Goal: Information Seeking & Learning: Learn about a topic

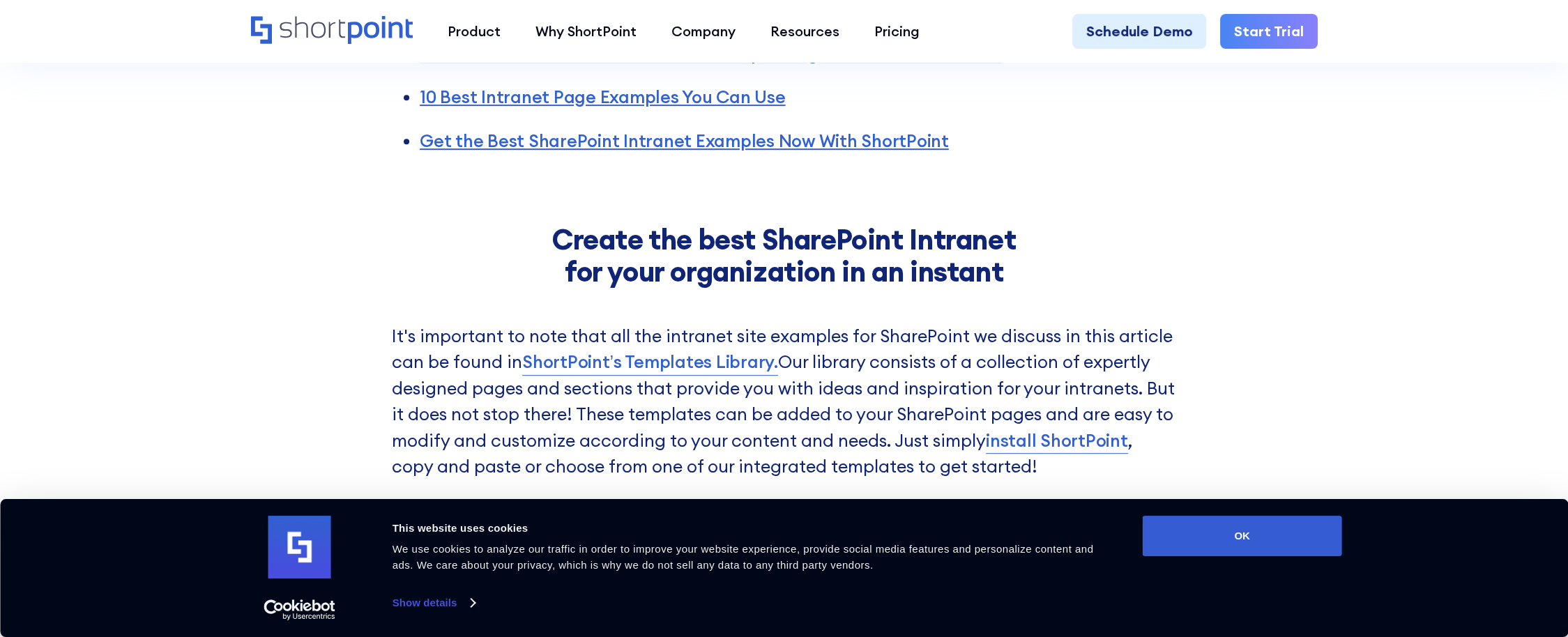
scroll to position [697, 0]
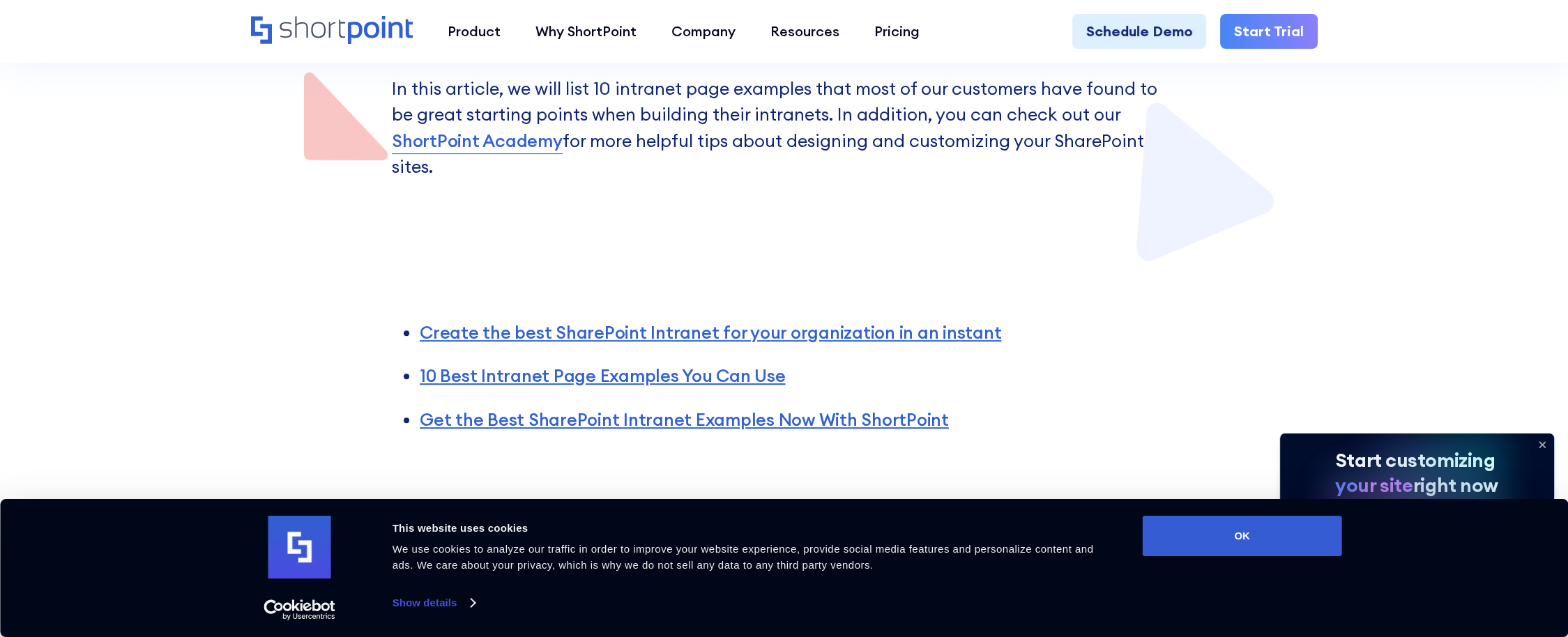
click at [1539, 443] on icon at bounding box center [1542, 446] width 6 height 6
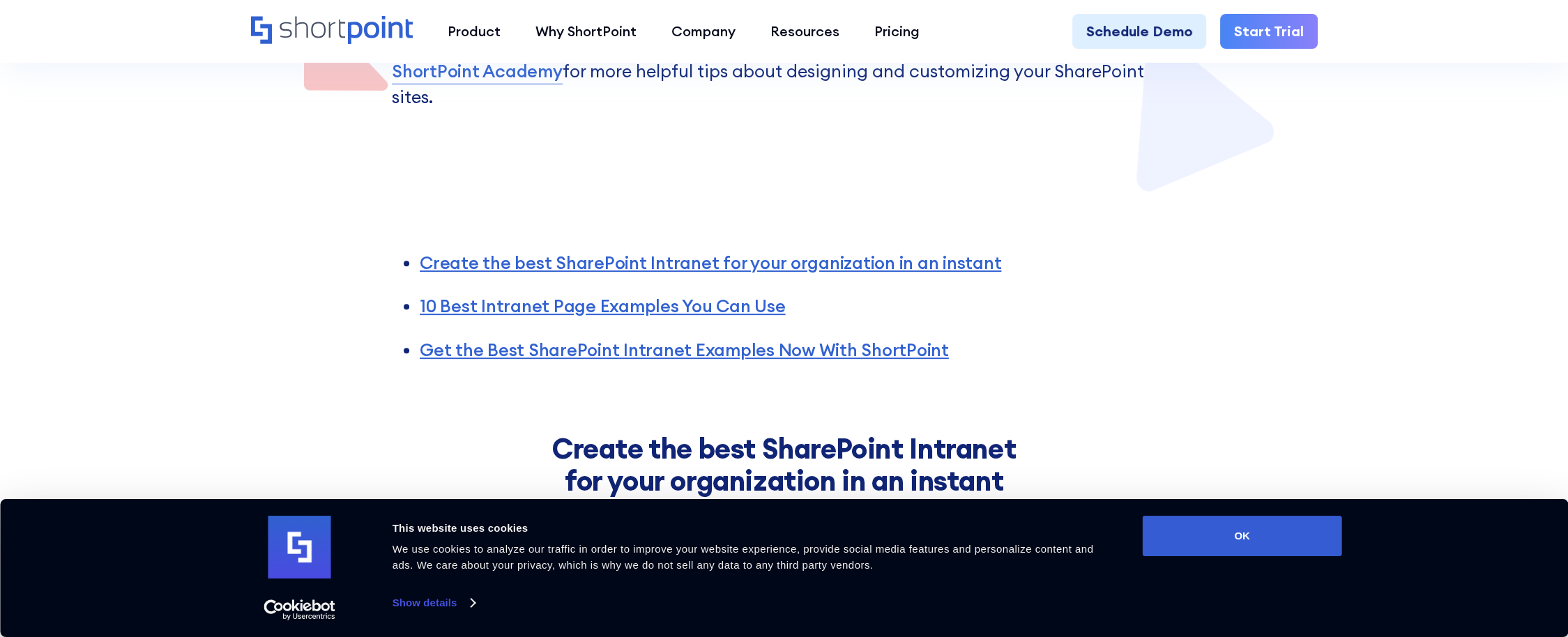
scroll to position [836, 0]
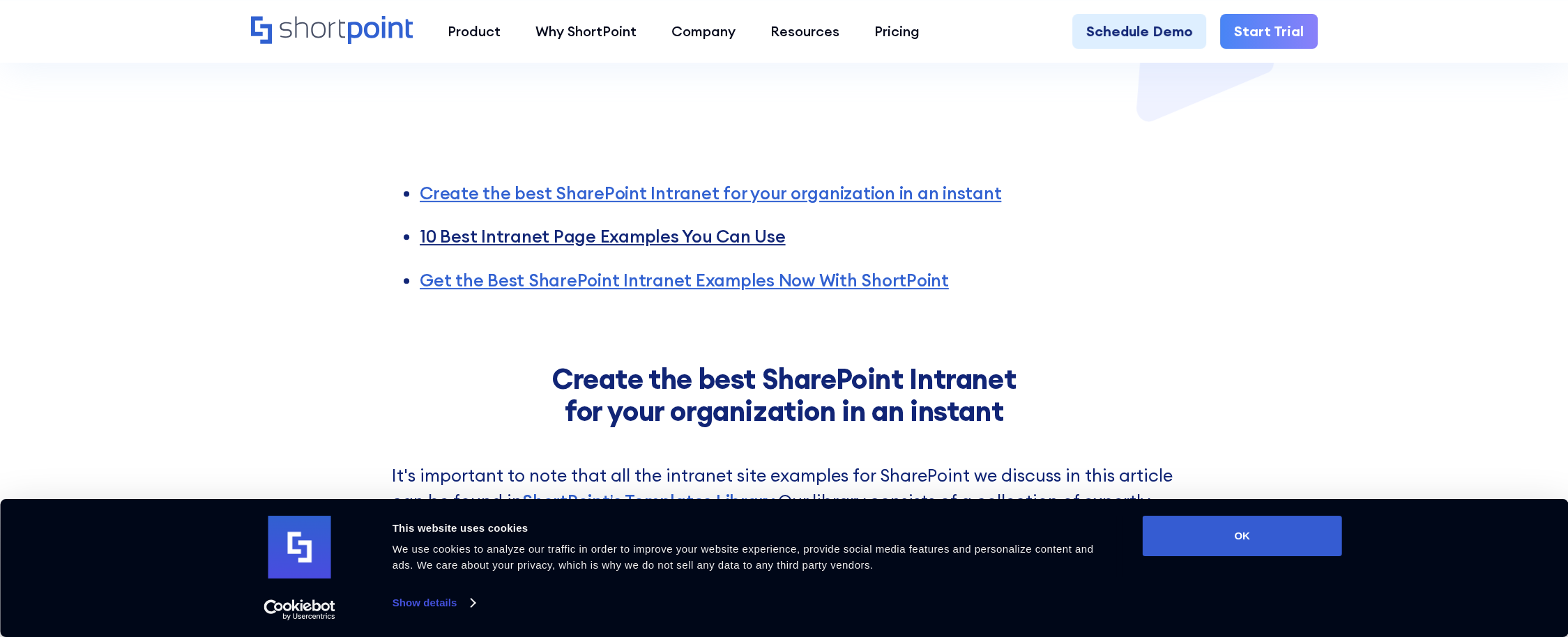
click at [609, 225] on link "10 Best Intranet Page Examples You Can Use" at bounding box center [602, 236] width 366 height 22
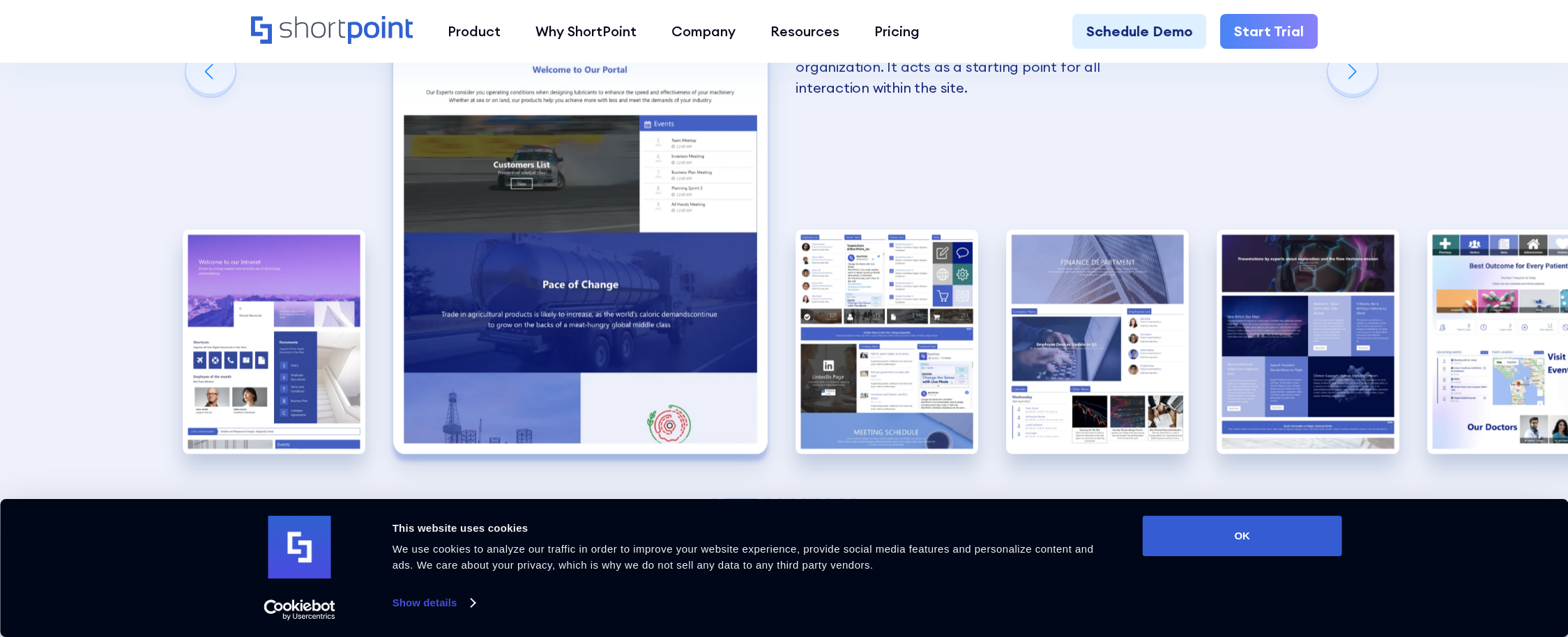
scroll to position [2661, 0]
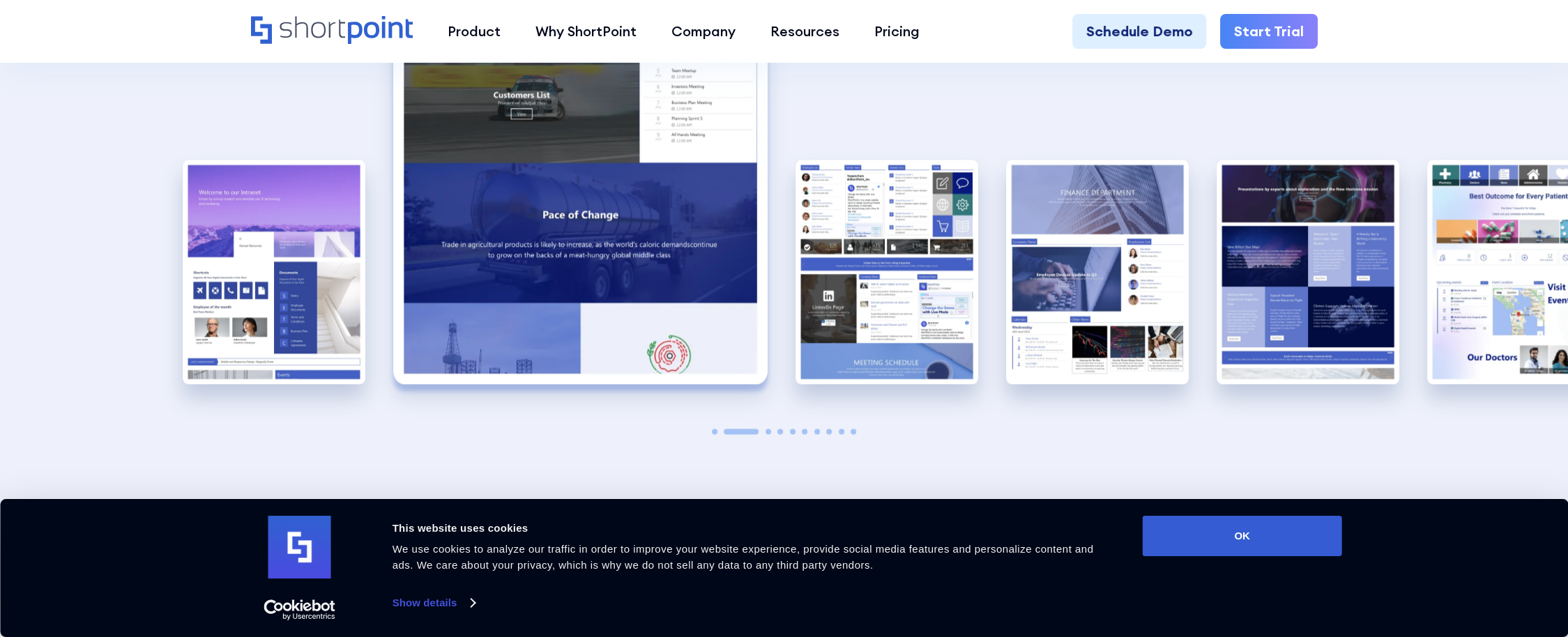
click at [769, 429] on span "Go to slide 3" at bounding box center [768, 432] width 6 height 6
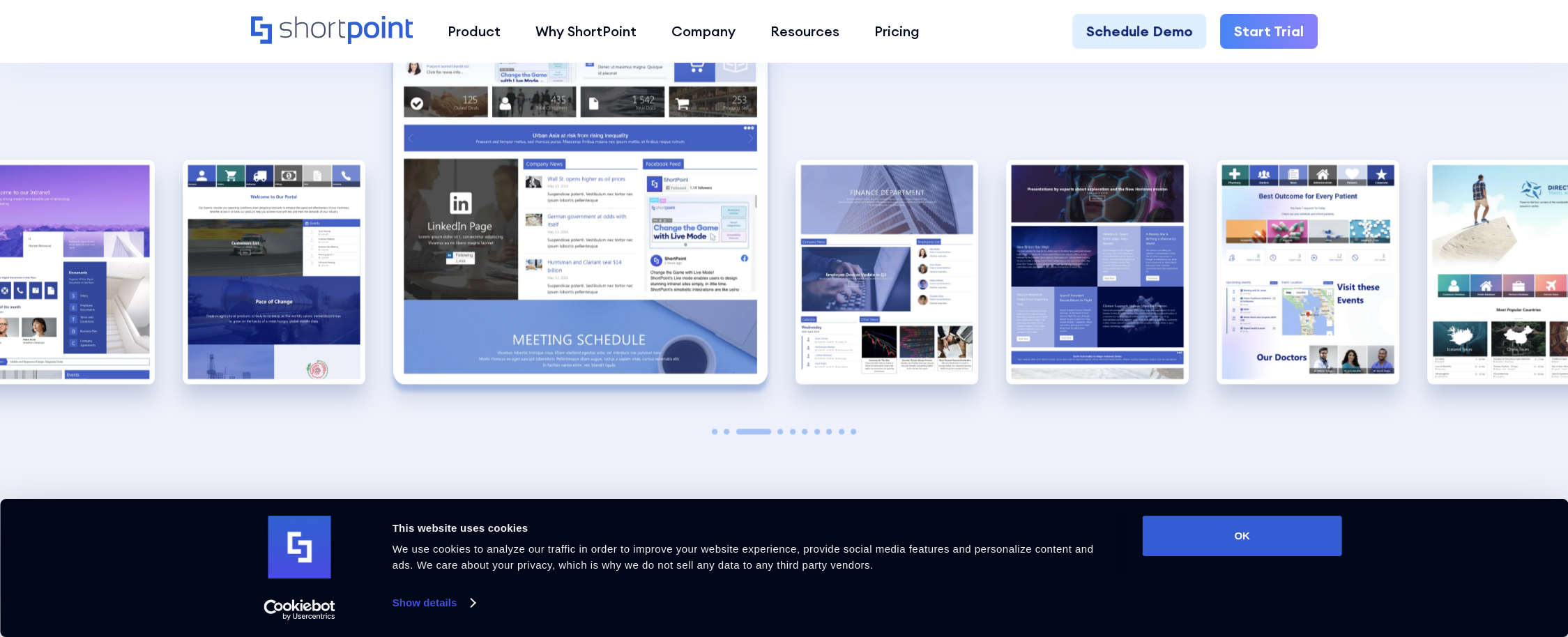
click at [780, 429] on span "Go to slide 4" at bounding box center [780, 432] width 6 height 6
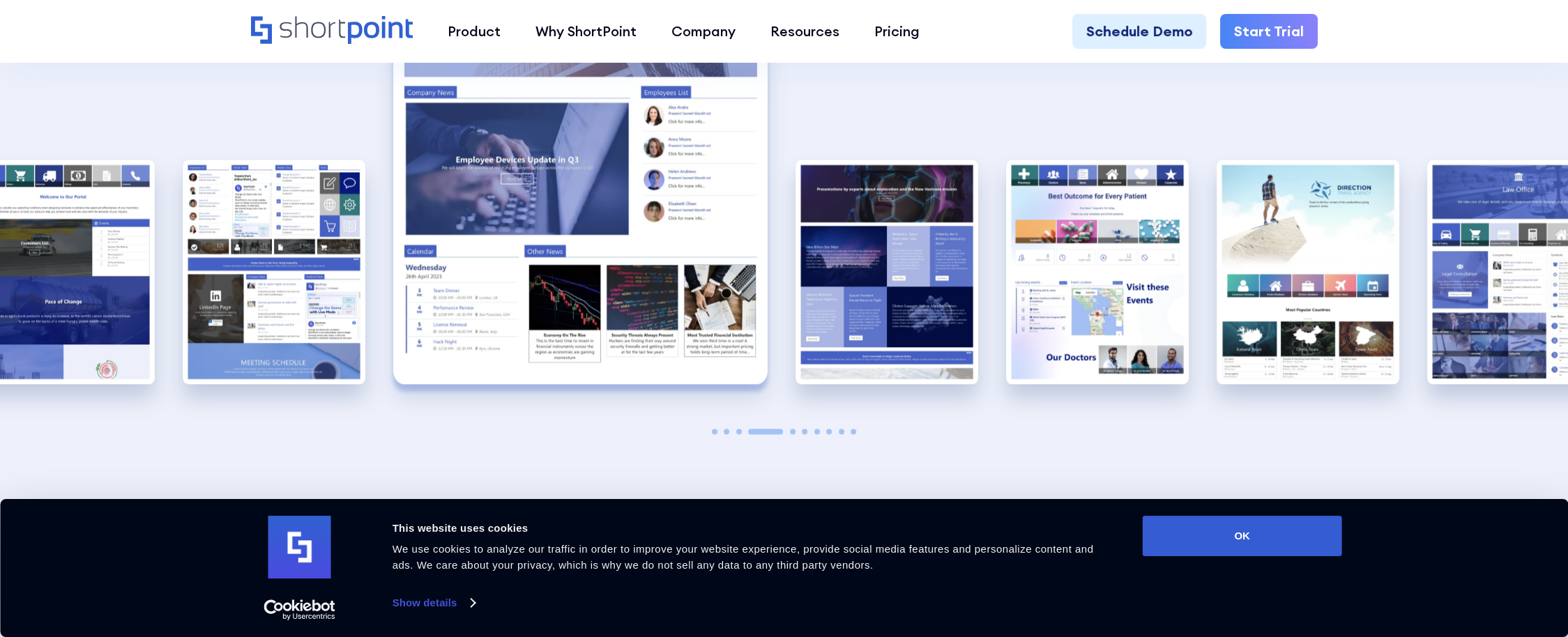
click at [792, 429] on span "Go to slide 5" at bounding box center [792, 432] width 6 height 6
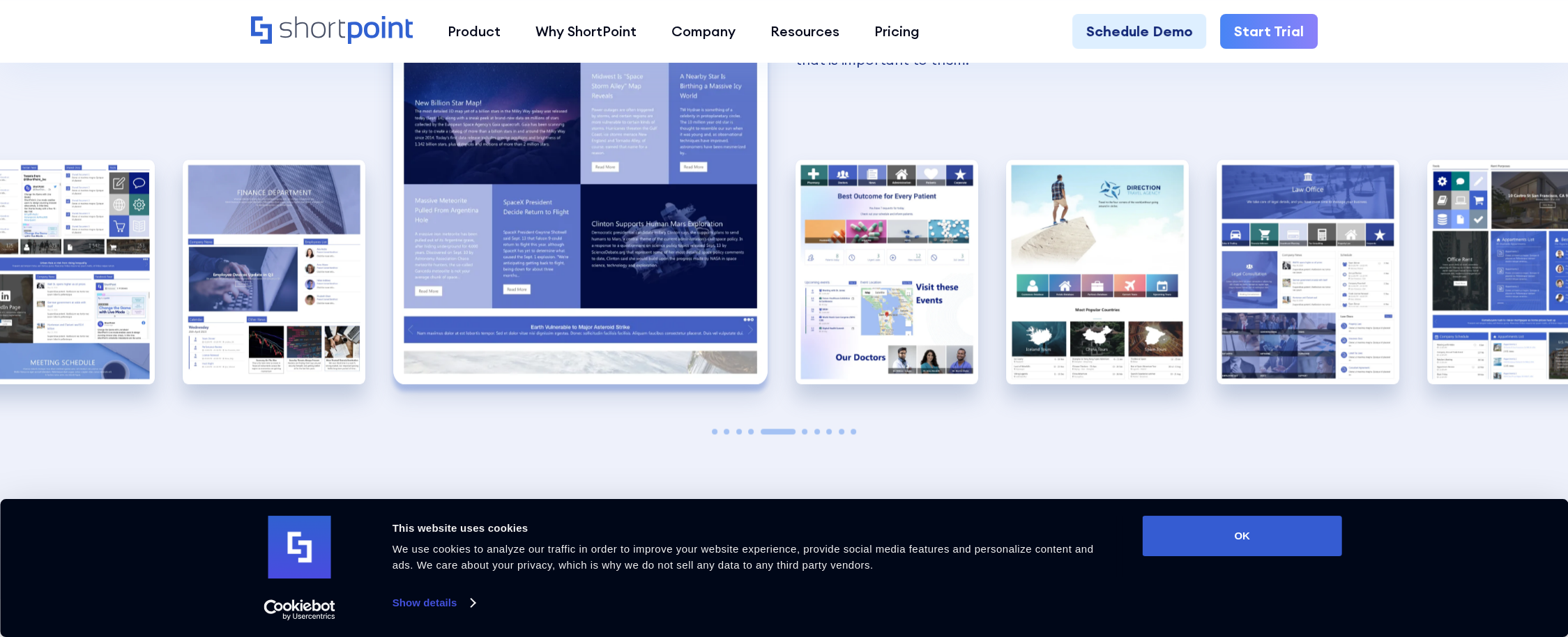
click at [803, 429] on span "Go to slide 6" at bounding box center [804, 432] width 6 height 6
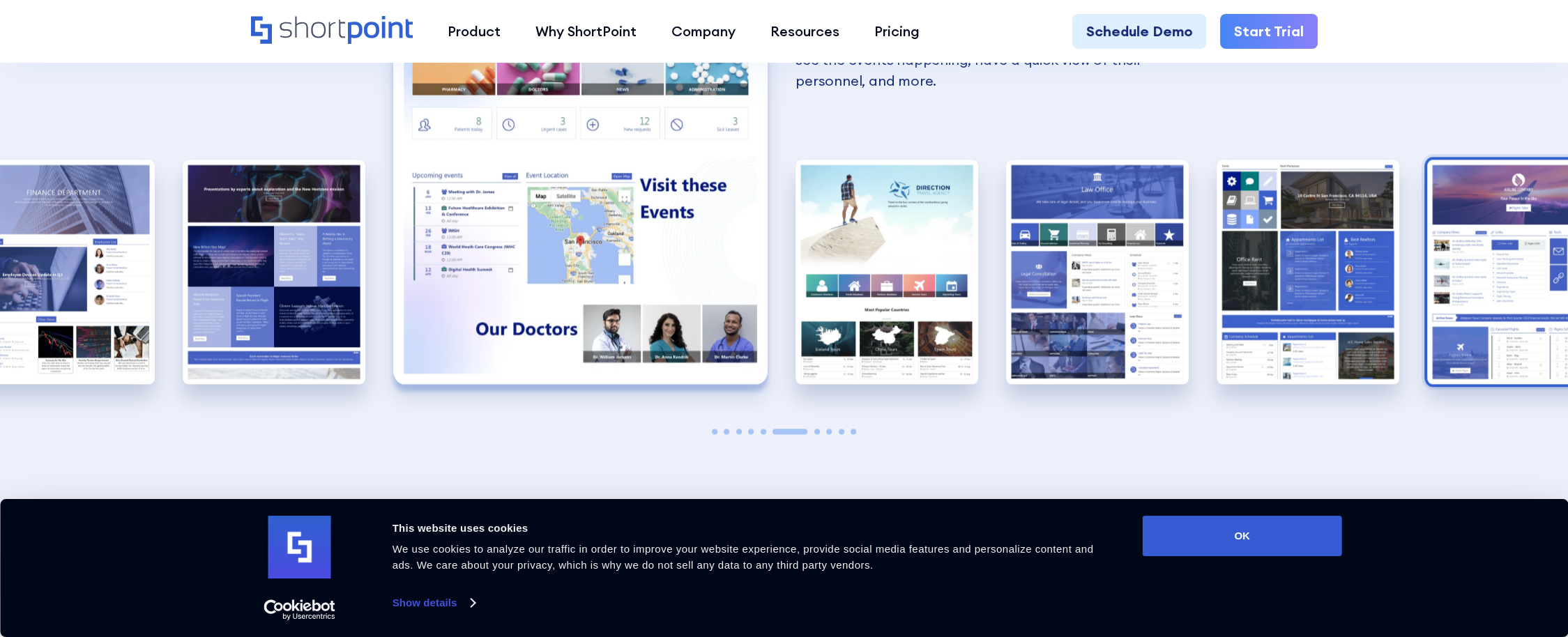
click at [1501, 180] on img "10 / 10" at bounding box center [1518, 271] width 182 height 224
